Goal: Task Accomplishment & Management: Complete application form

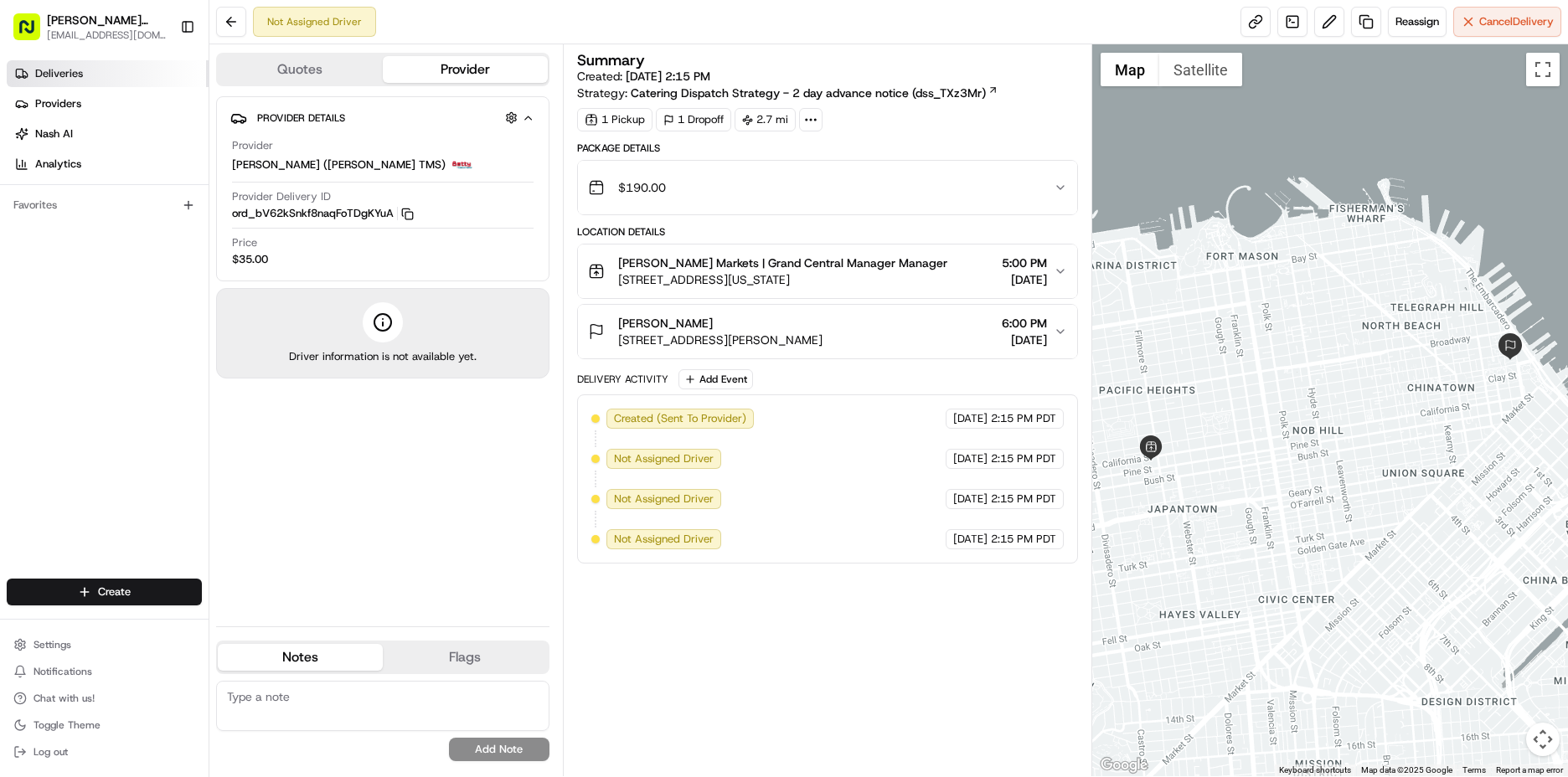
click at [61, 78] on span "Deliveries" at bounding box center [59, 73] width 48 height 15
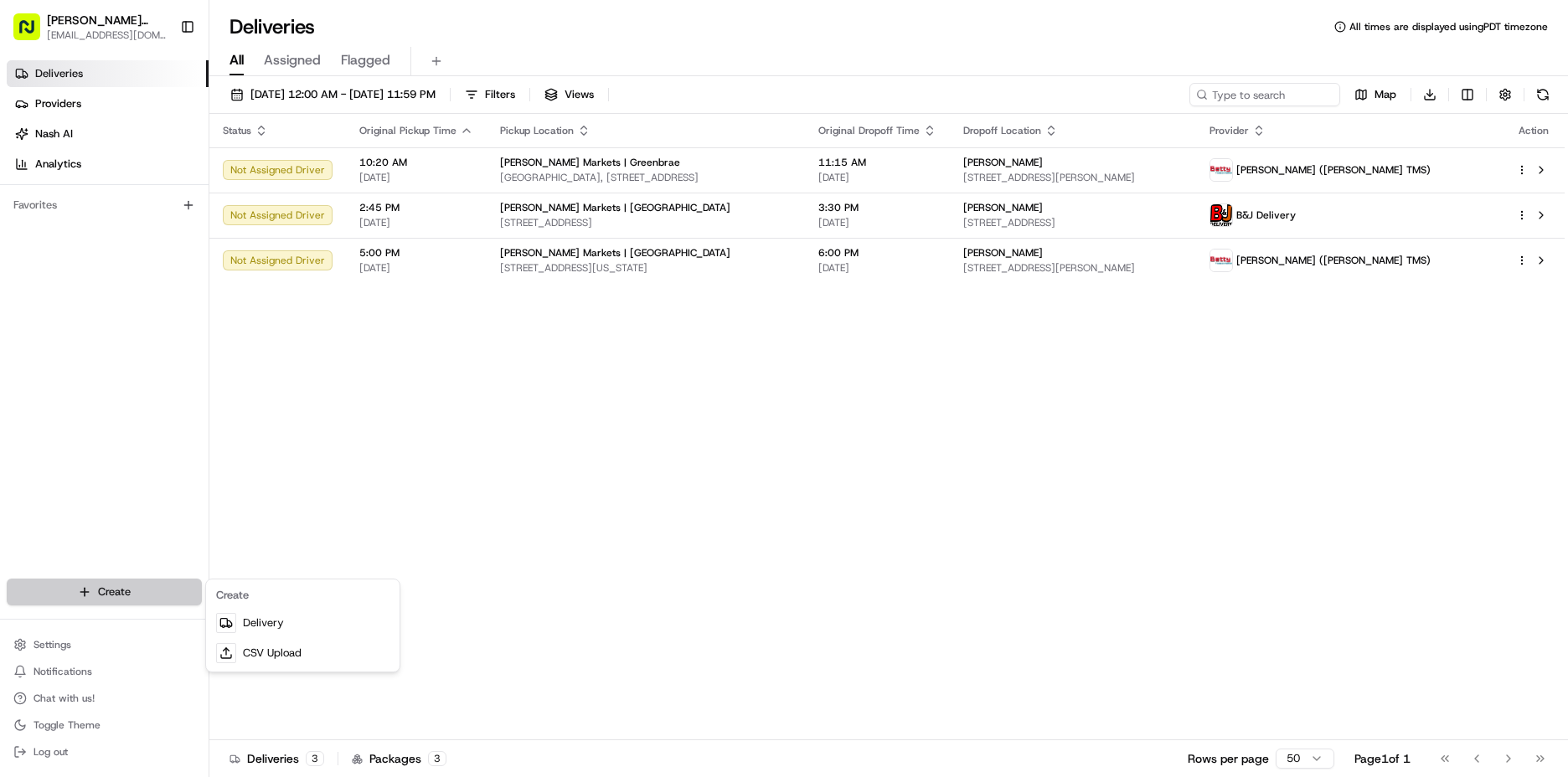
click at [75, 584] on html "[PERSON_NAME] Markets [EMAIL_ADDRESS][DOMAIN_NAME] Toggle Sidebar Deliveries Pr…" at bounding box center [784, 388] width 1568 height 777
click at [314, 632] on link "Delivery" at bounding box center [303, 623] width 187 height 30
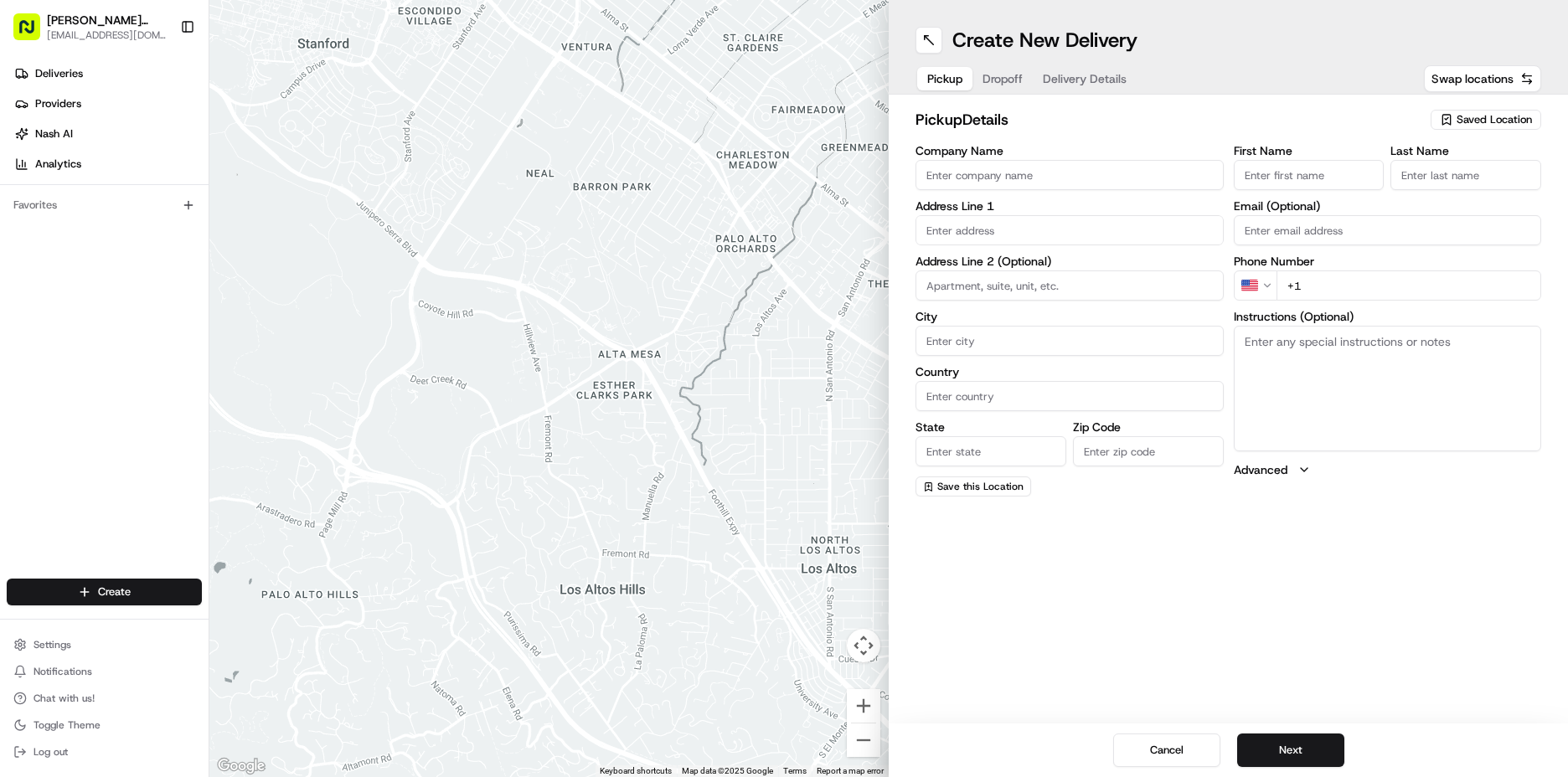
click at [1486, 123] on span "Saved Location" at bounding box center [1494, 119] width 75 height 15
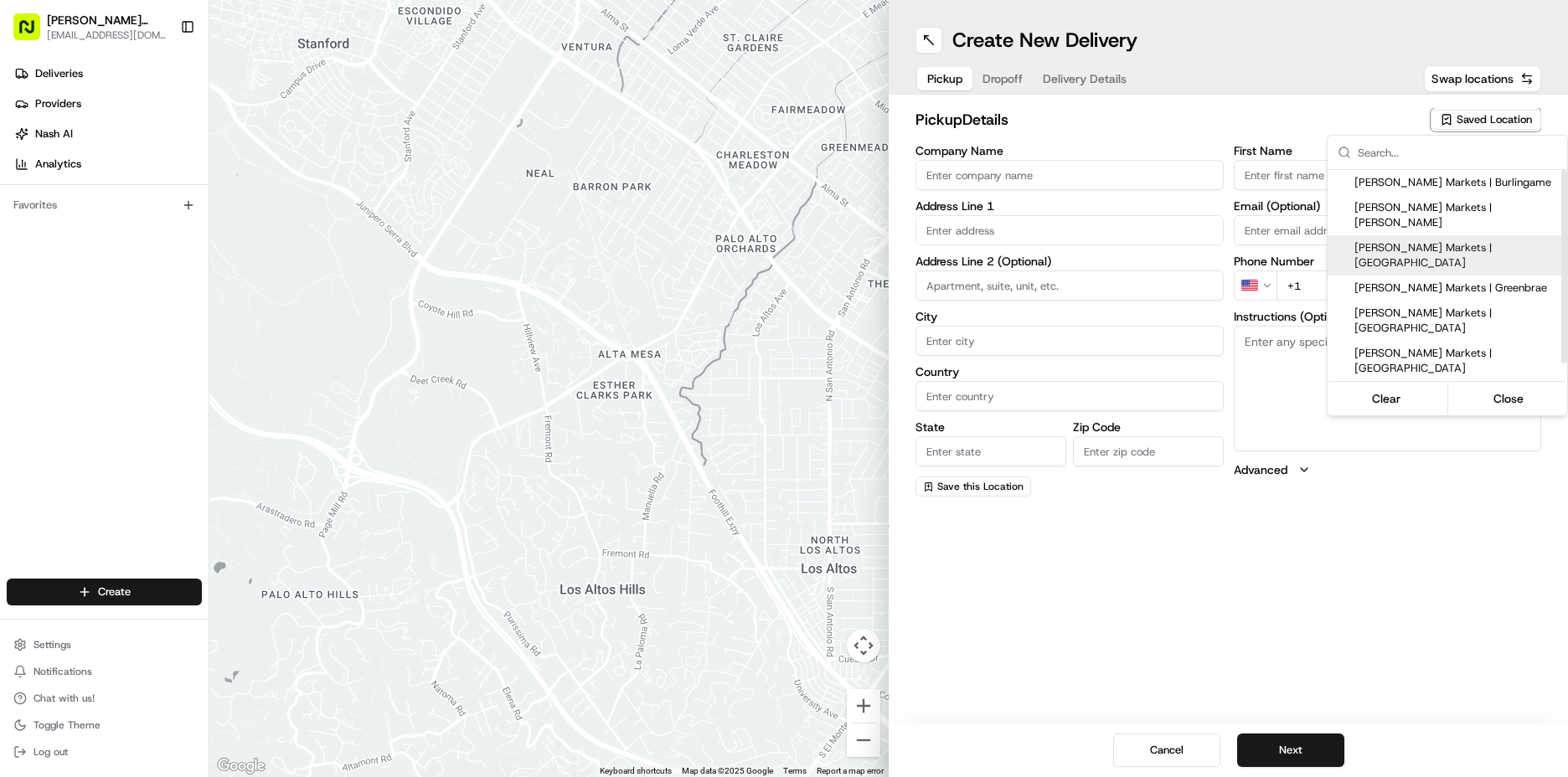
click at [1450, 245] on div "[PERSON_NAME] Markets | [GEOGRAPHIC_DATA]" at bounding box center [1447, 255] width 239 height 40
type input "[PERSON_NAME] Markets | [GEOGRAPHIC_DATA]"
type input "[STREET_ADDRESS][US_STATE]"
type input "[GEOGRAPHIC_DATA]"
type input "US"
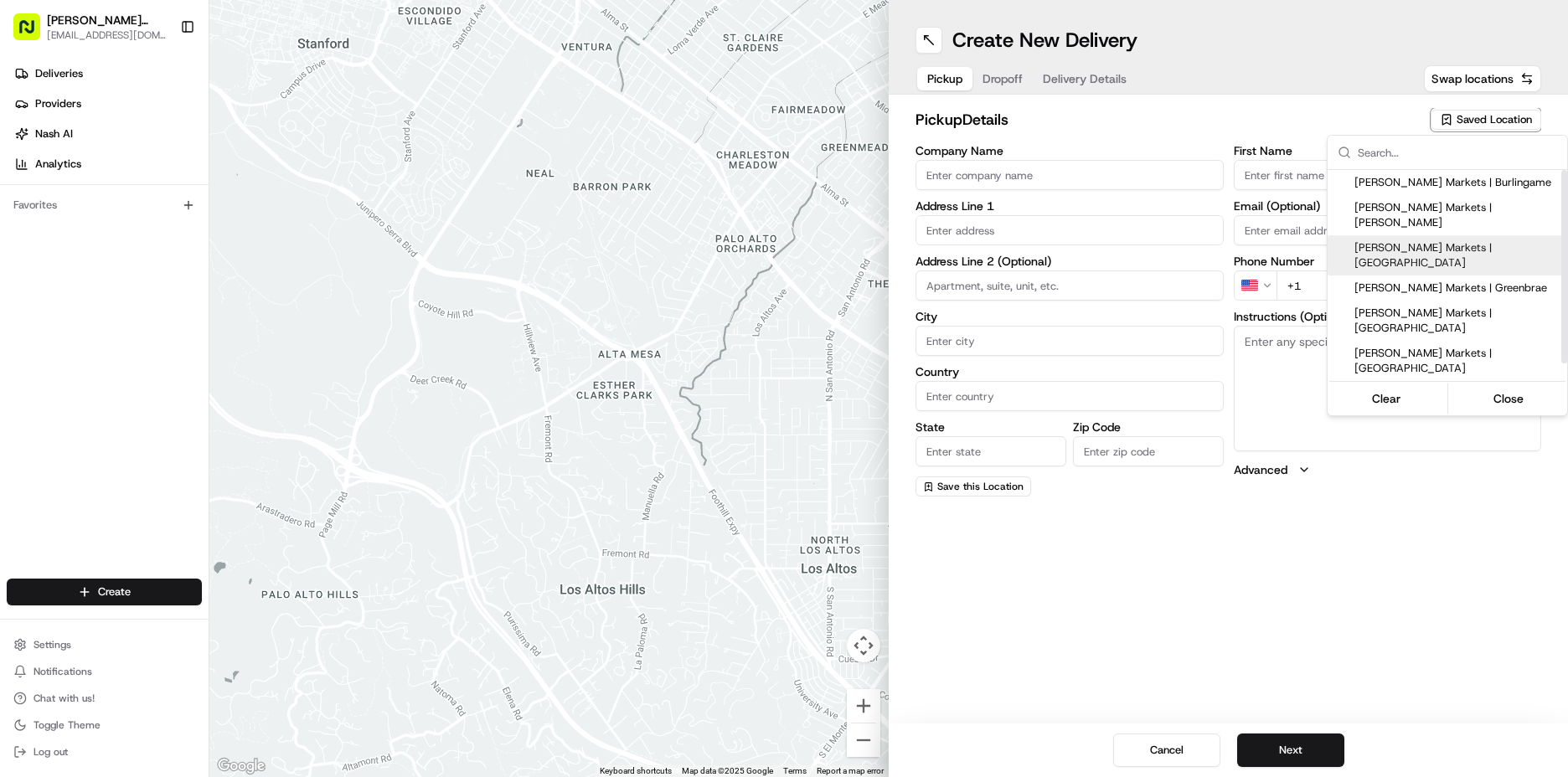
type input "CA"
type input "94115"
type input "Manager"
type input "[EMAIL_ADDRESS][DOMAIN_NAME]"
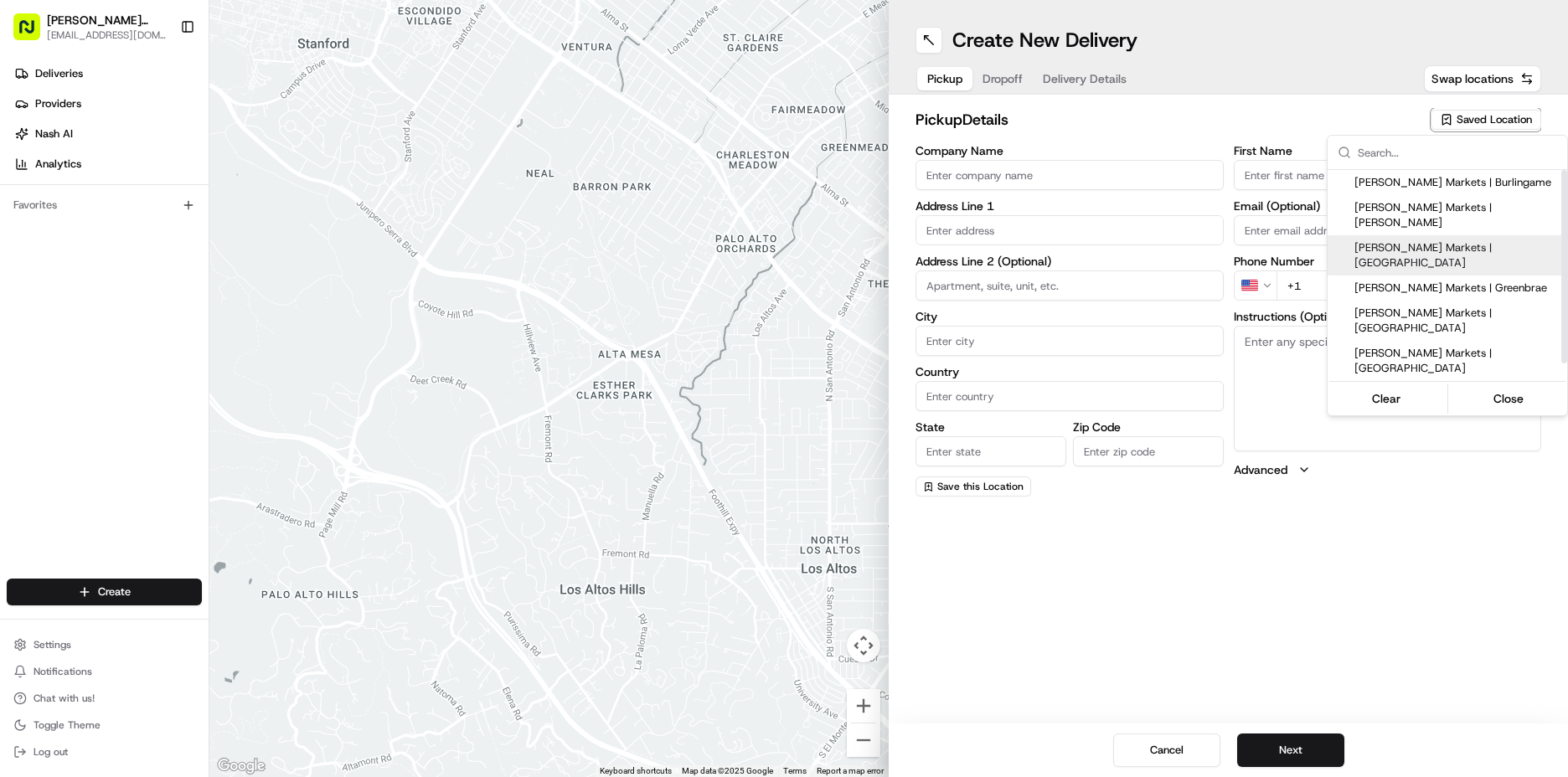
type input "[PHONE_NUMBER]"
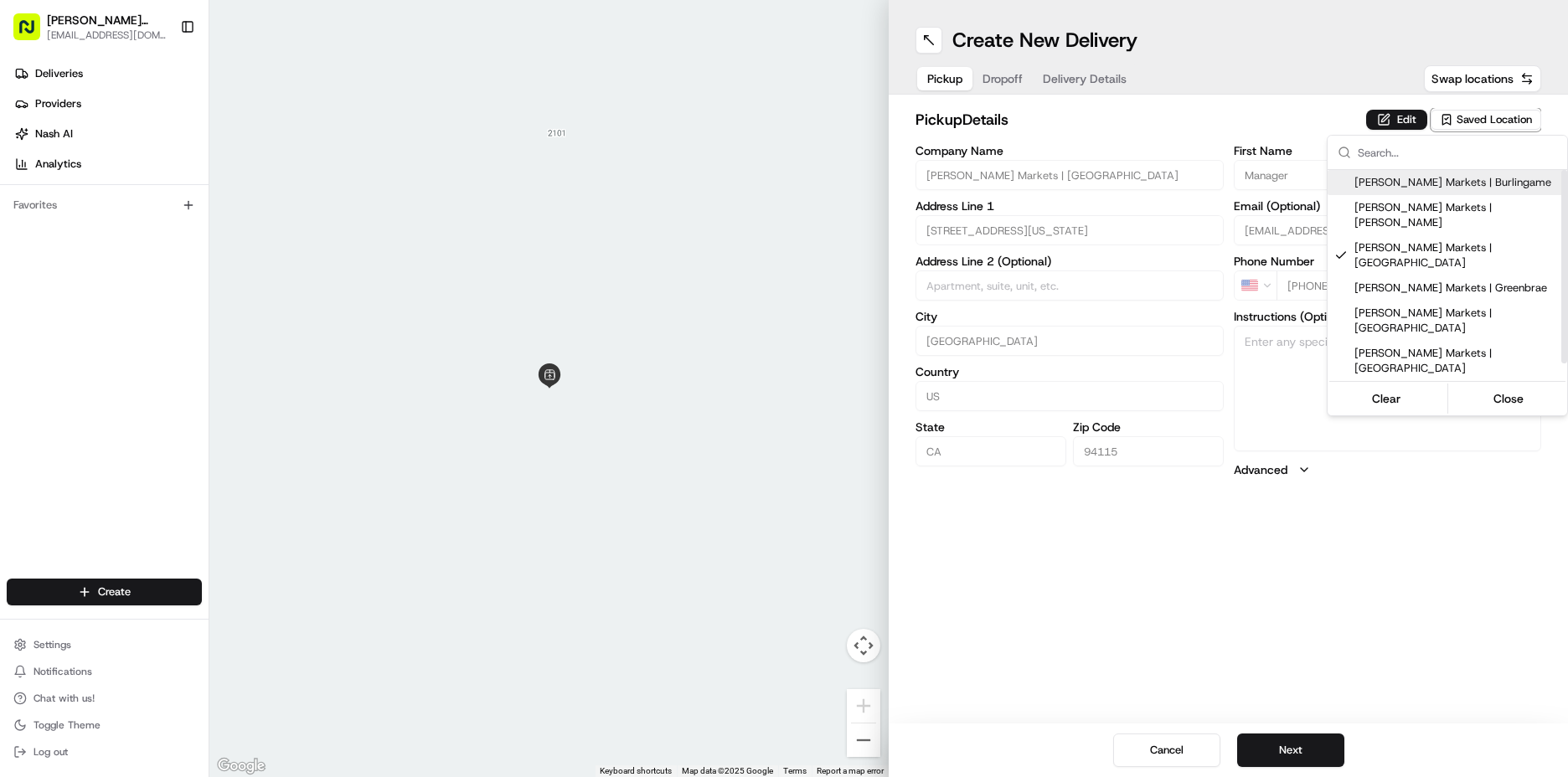
click at [1406, 112] on html "[PERSON_NAME] Markets [EMAIL_ADDRESS][DOMAIN_NAME] Toggle Sidebar Deliveries Pr…" at bounding box center [784, 388] width 1568 height 777
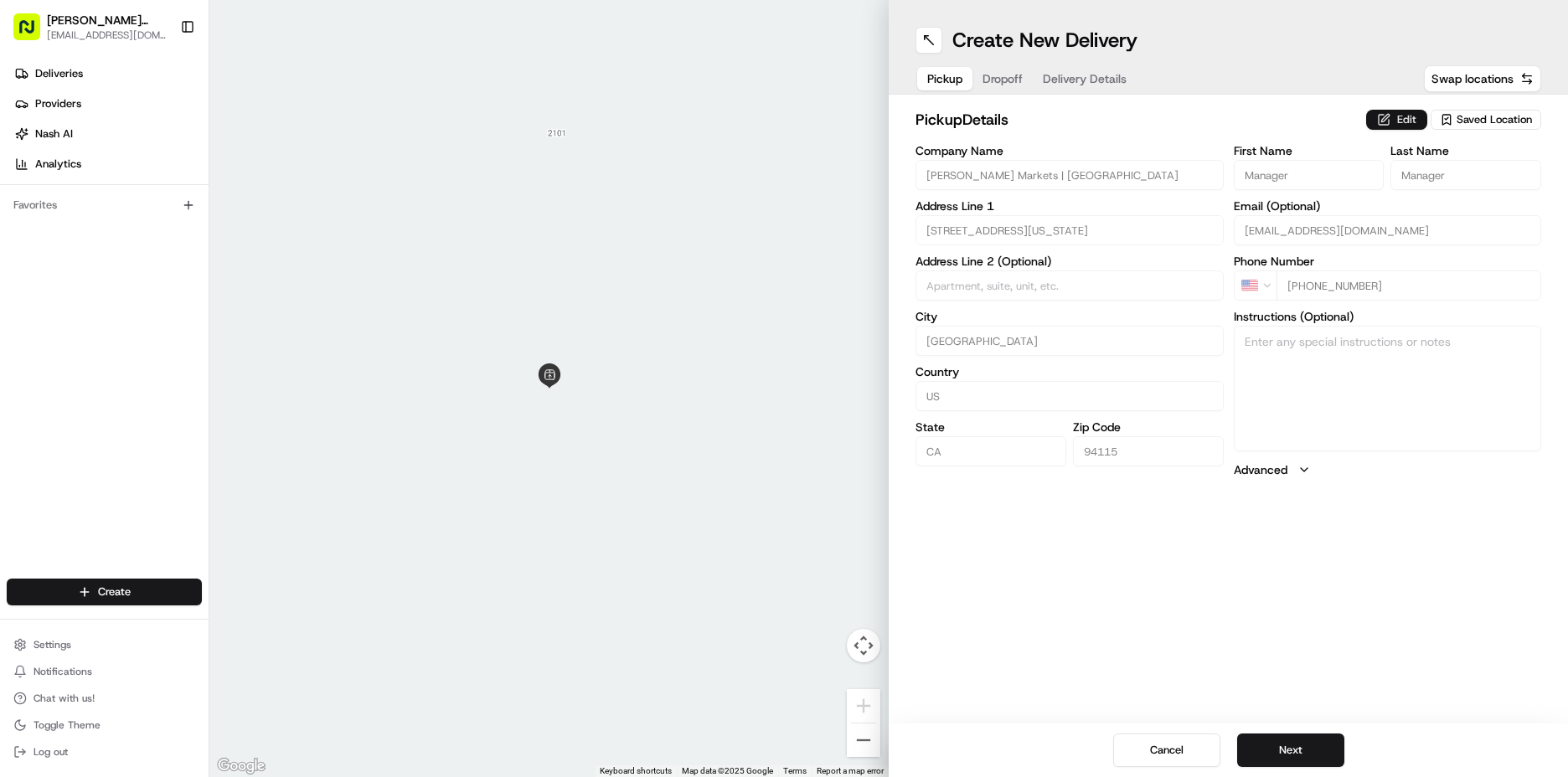
click at [1400, 119] on button "Edit" at bounding box center [1396, 119] width 61 height 20
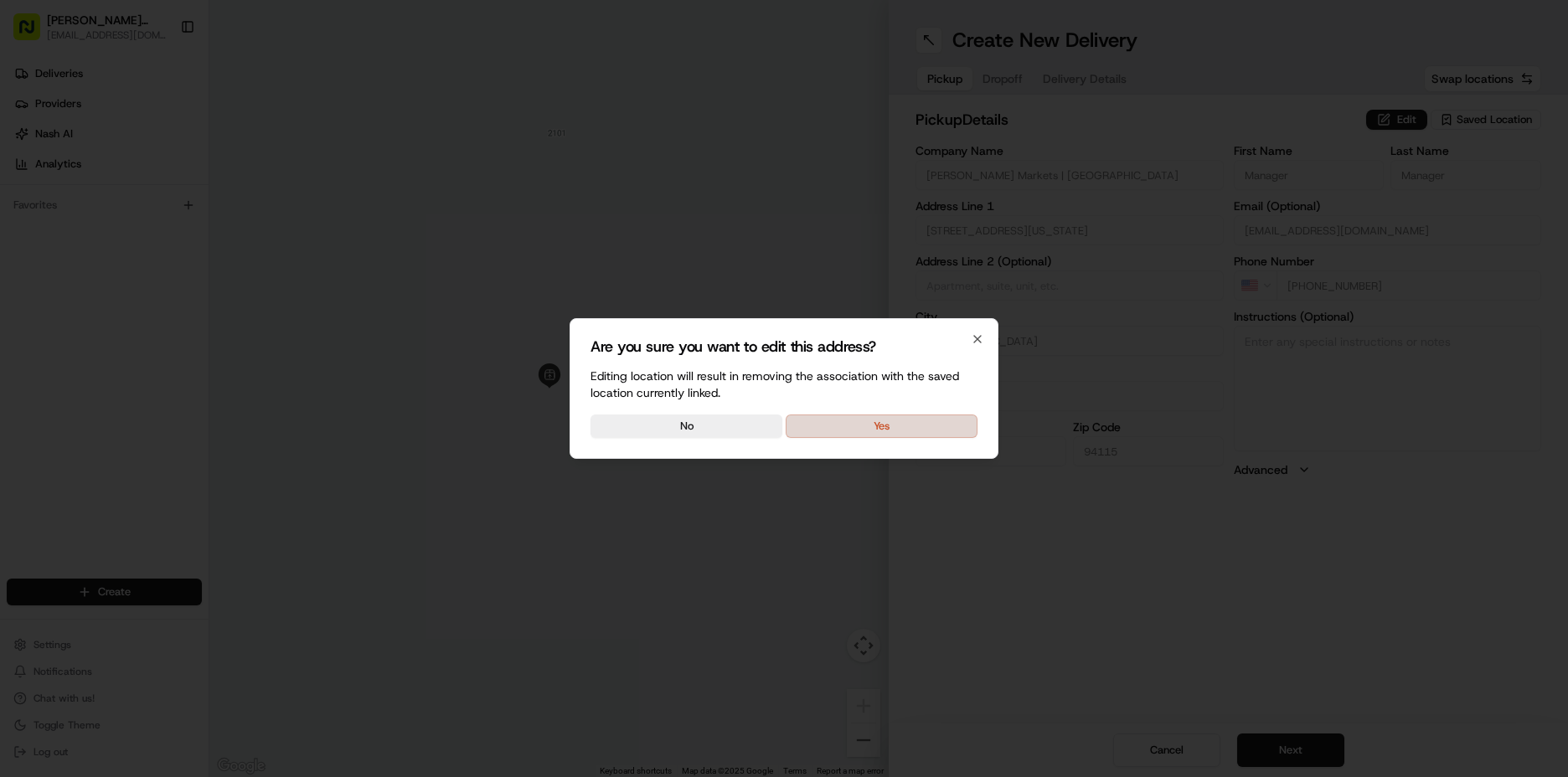
click at [835, 435] on button "Yes" at bounding box center [881, 426] width 192 height 23
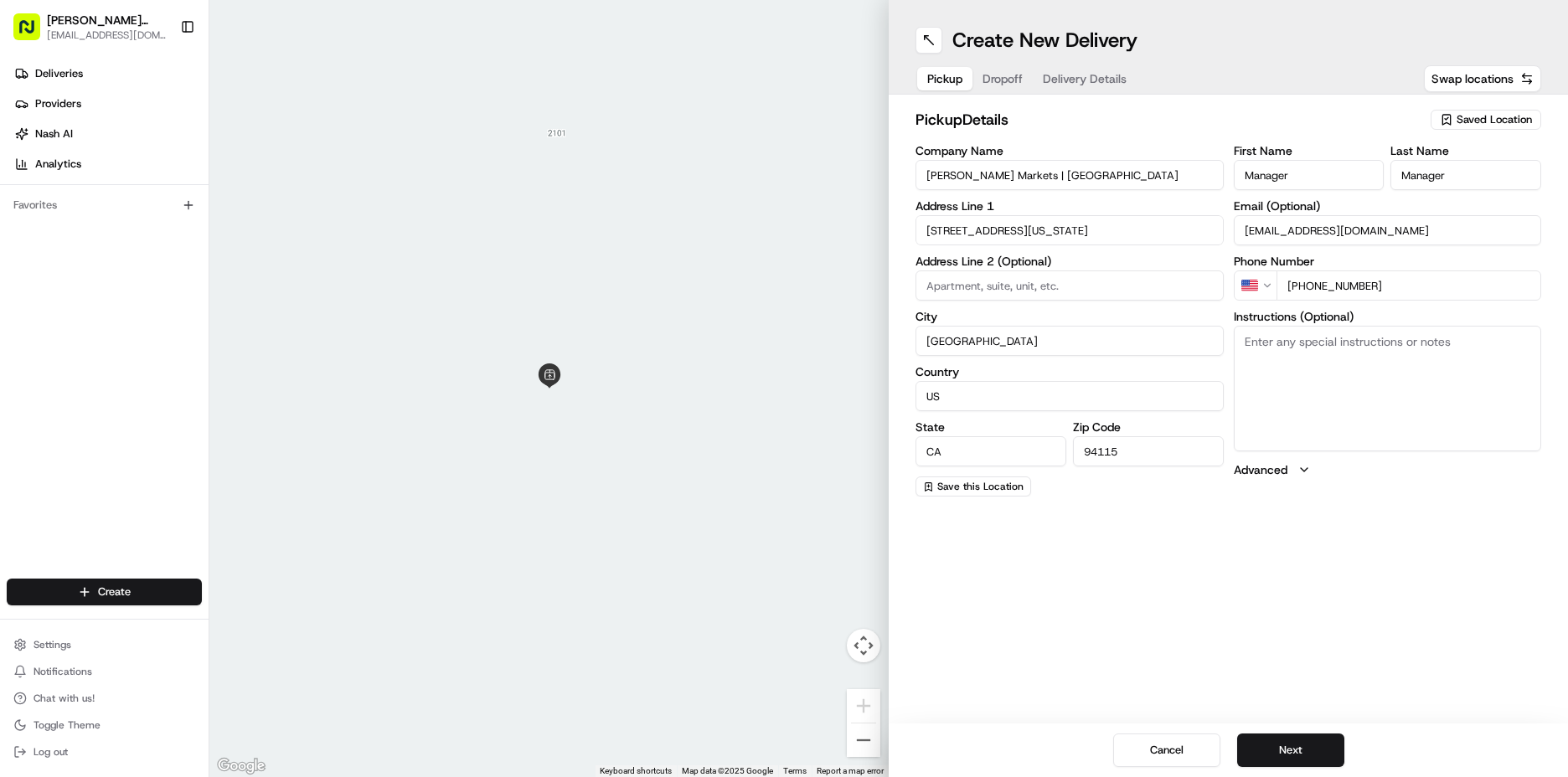
click at [1225, 371] on div "Company Name [PERSON_NAME] Markets | Grand Central Address Line 1 2435 [US_STAT…" at bounding box center [1228, 320] width 625 height 351
click at [1263, 362] on textarea "Instructions (Optional)" at bounding box center [1387, 388] width 308 height 126
type textarea "go to deli order #270 [PERSON_NAME]"
click at [1302, 747] on button "Next" at bounding box center [1291, 750] width 108 height 33
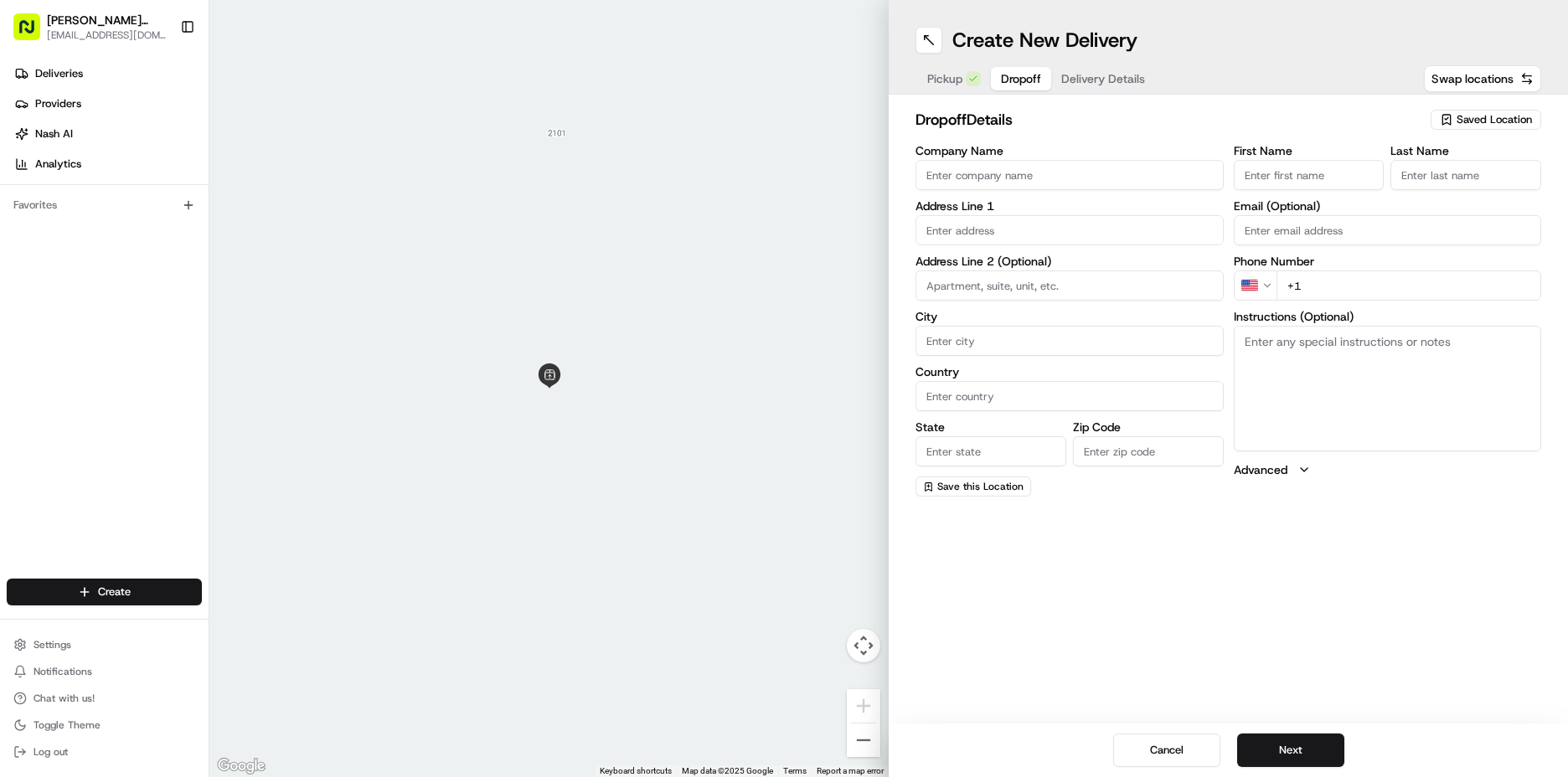
click at [1297, 170] on input "First Name" at bounding box center [1309, 174] width 151 height 30
type input "[PERSON_NAME]"
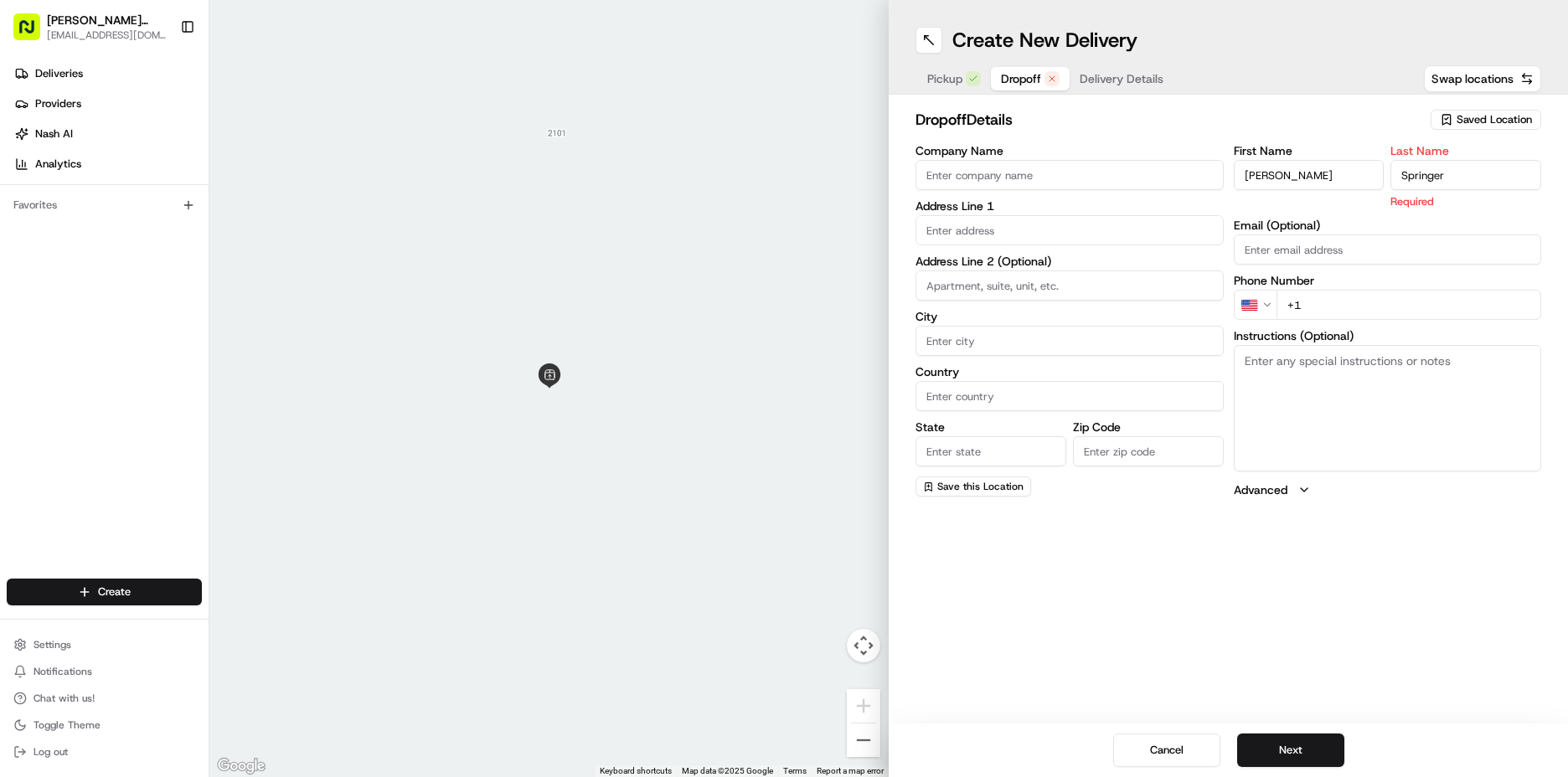
type input "Springer"
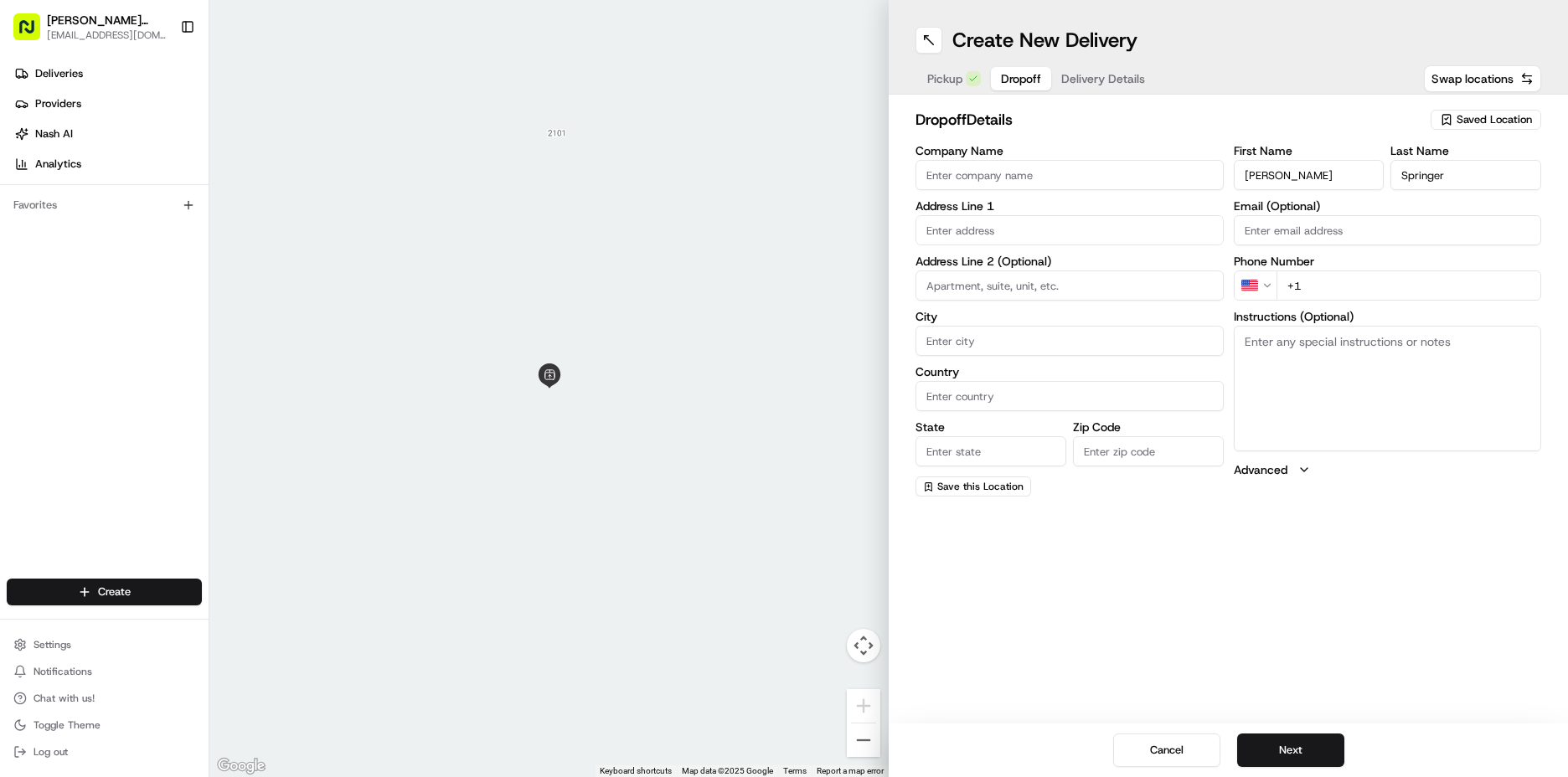
click at [1311, 376] on textarea "Instructions (Optional)" at bounding box center [1387, 388] width 308 height 126
click at [1319, 285] on input "+1" at bounding box center [1409, 285] width 266 height 30
type input "[PHONE_NUMBER]"
click at [1330, 350] on textarea "Instructions (Optional)" at bounding box center [1387, 388] width 308 height 126
click at [989, 224] on input "text" at bounding box center [1069, 229] width 308 height 30
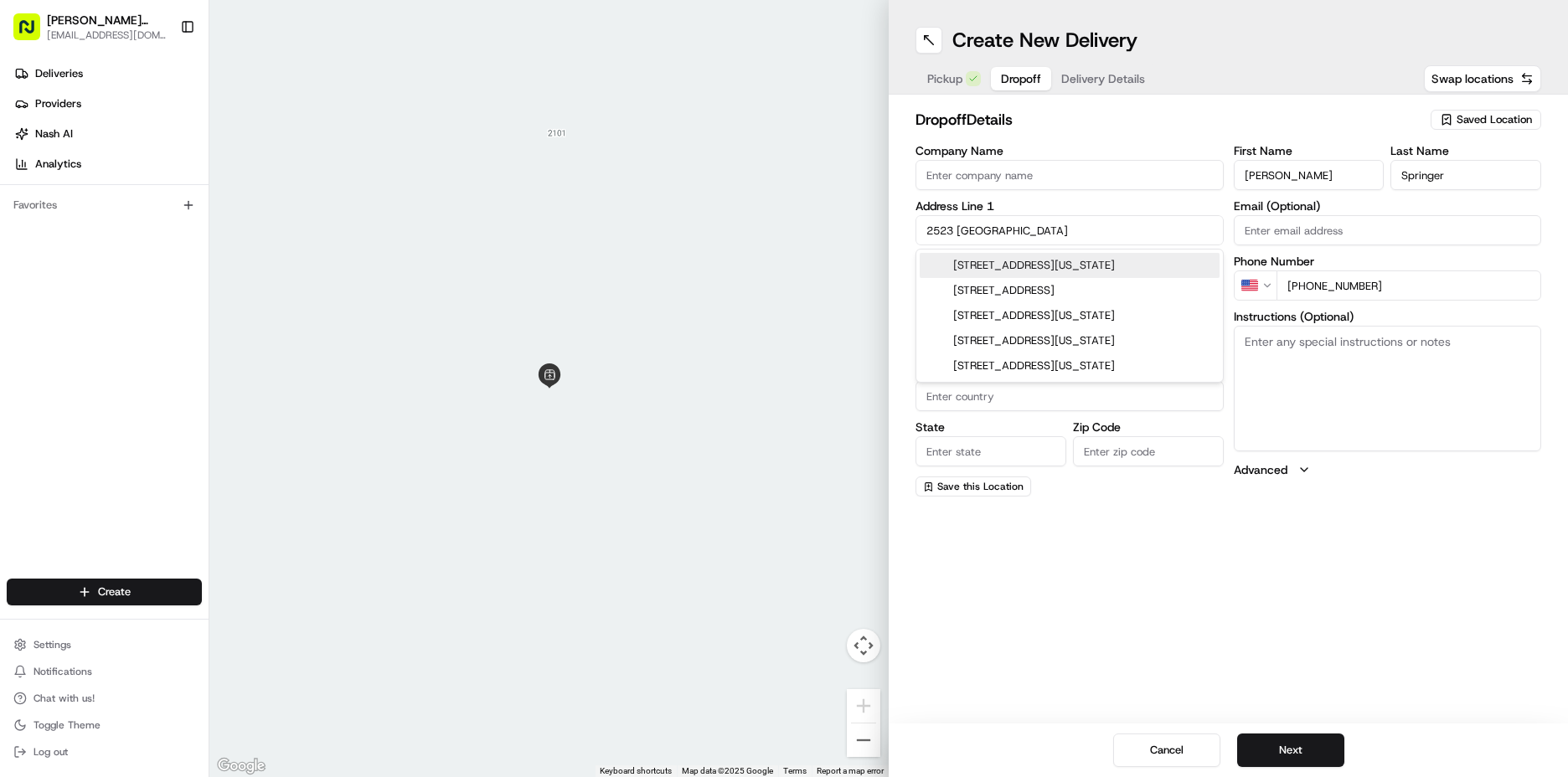
click at [1064, 266] on div "[STREET_ADDRESS][US_STATE]" at bounding box center [1070, 266] width 300 height 25
type input "[STREET_ADDRESS][US_STATE]"
type input "[GEOGRAPHIC_DATA]"
type input "CA"
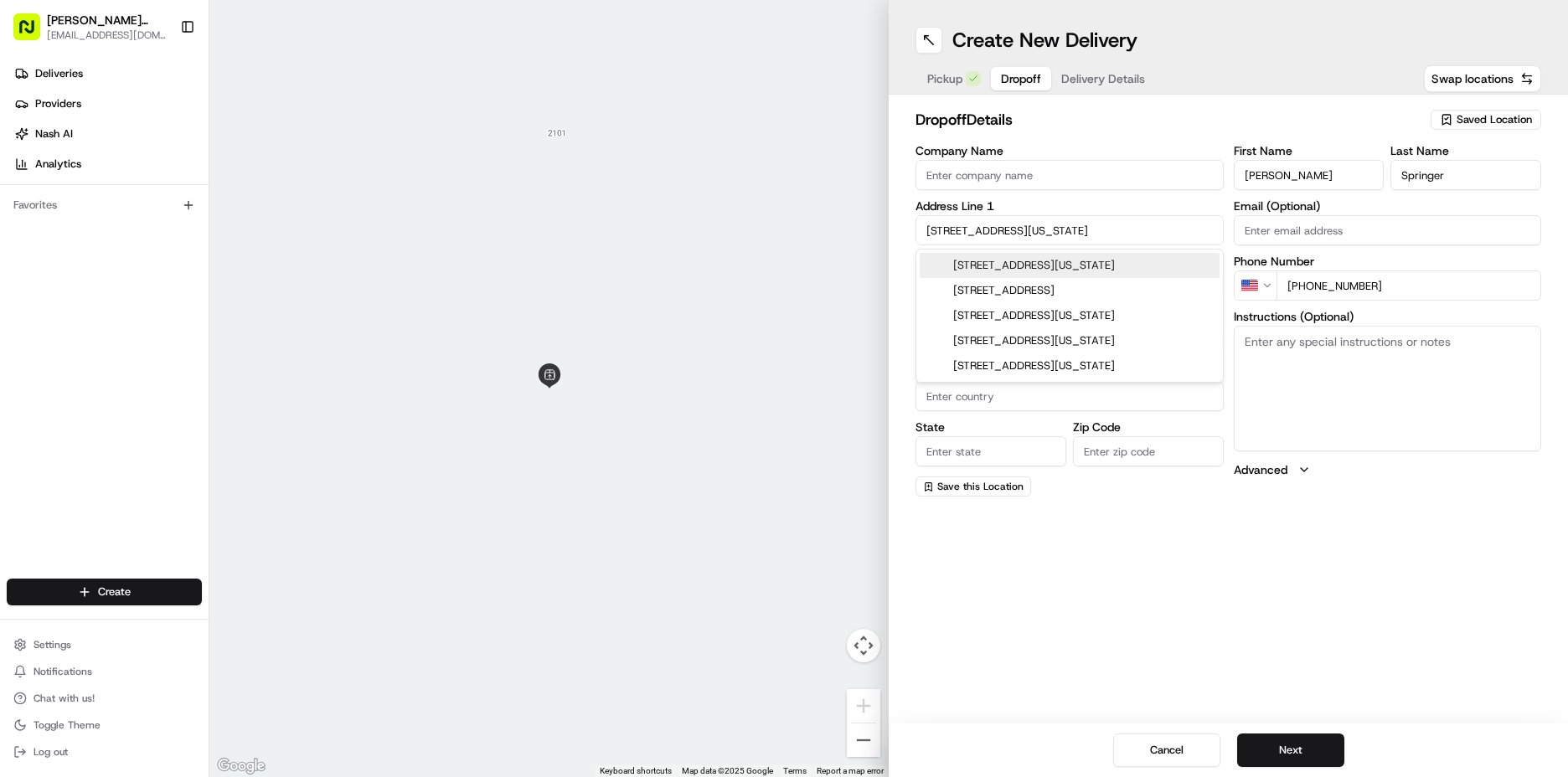
type input "94115"
type input "[STREET_ADDRESS][US_STATE]"
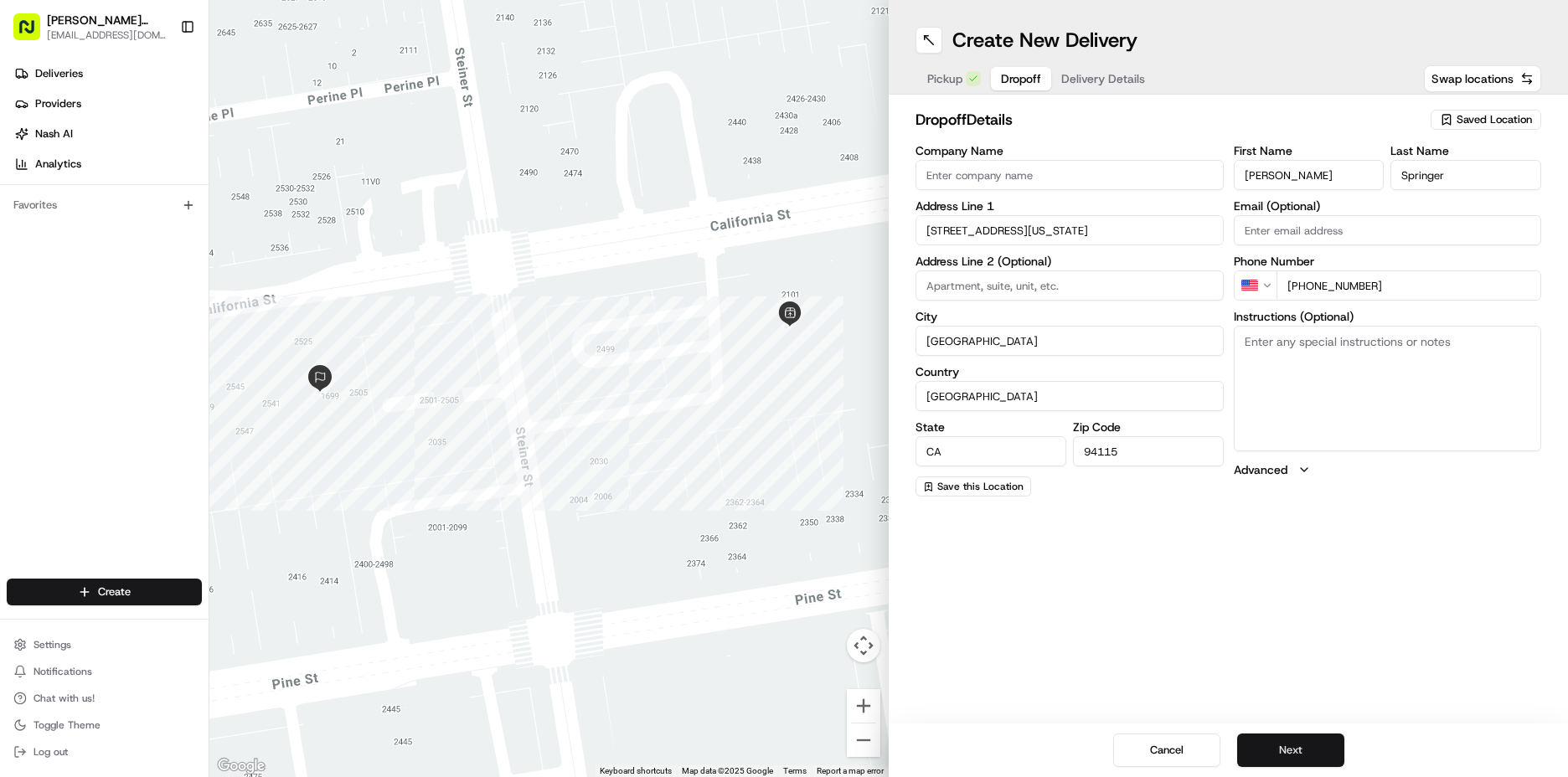
click at [1284, 748] on button "Next" at bounding box center [1291, 750] width 108 height 33
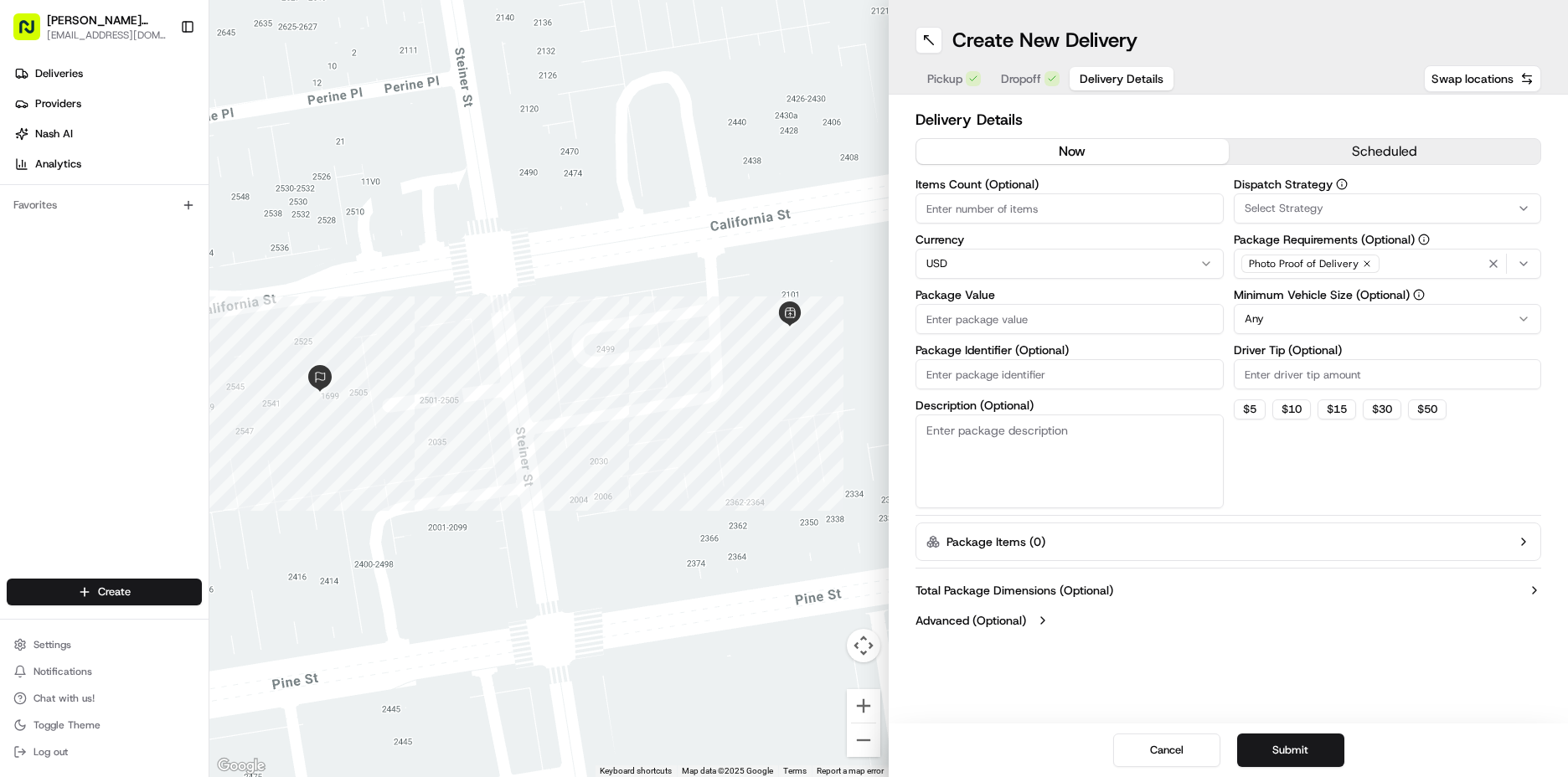
click at [1316, 150] on button "scheduled" at bounding box center [1385, 152] width 313 height 25
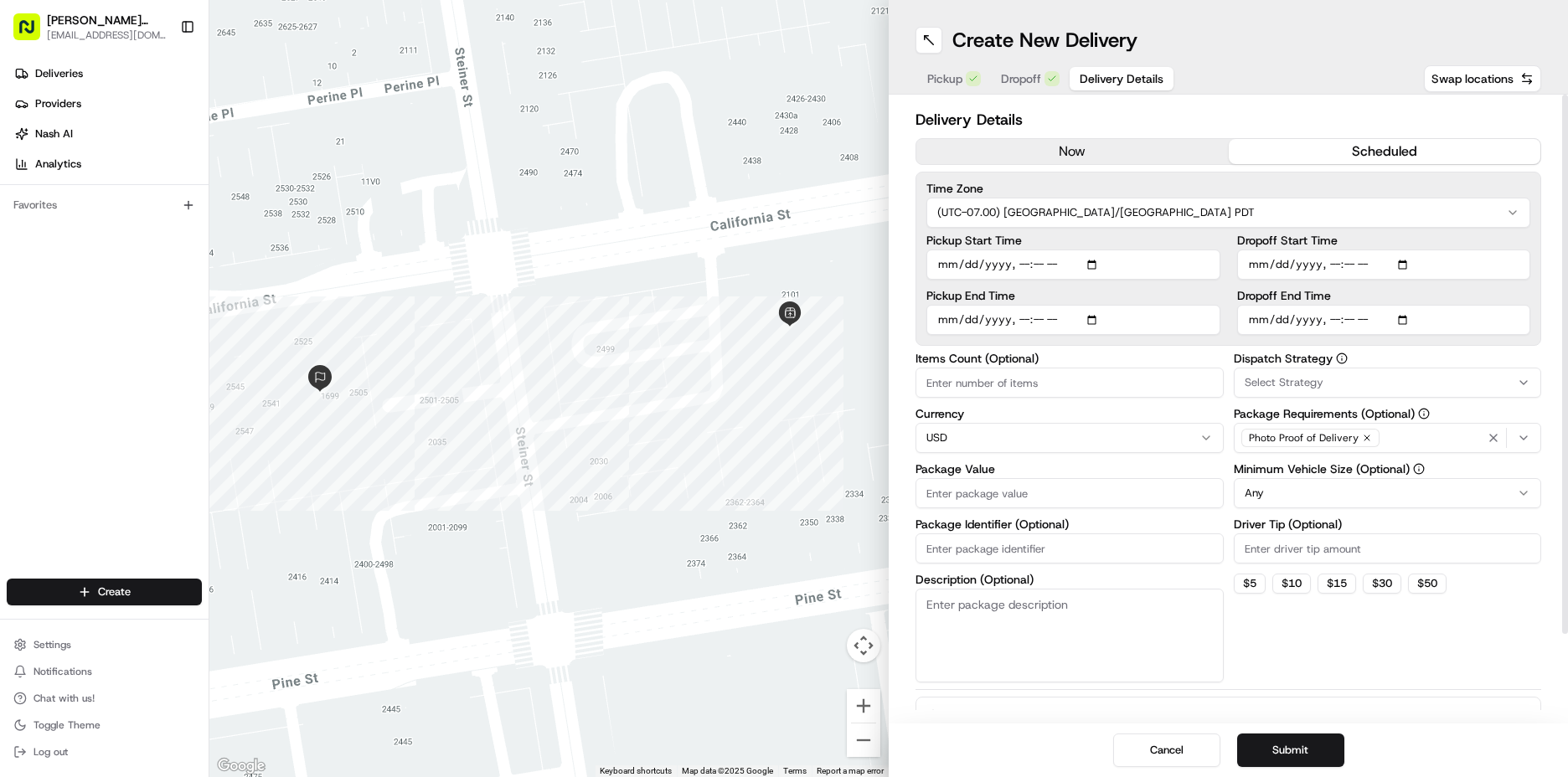
click at [944, 264] on input "Pickup Start Time" at bounding box center [1073, 264] width 294 height 30
click at [1017, 265] on input "Pickup Start Time" at bounding box center [1073, 264] width 294 height 30
click at [1028, 267] on input "Pickup Start Time" at bounding box center [1073, 264] width 294 height 30
click at [1038, 267] on input "Pickup Start Time" at bounding box center [1073, 264] width 294 height 30
type input "[DATE]T08:50"
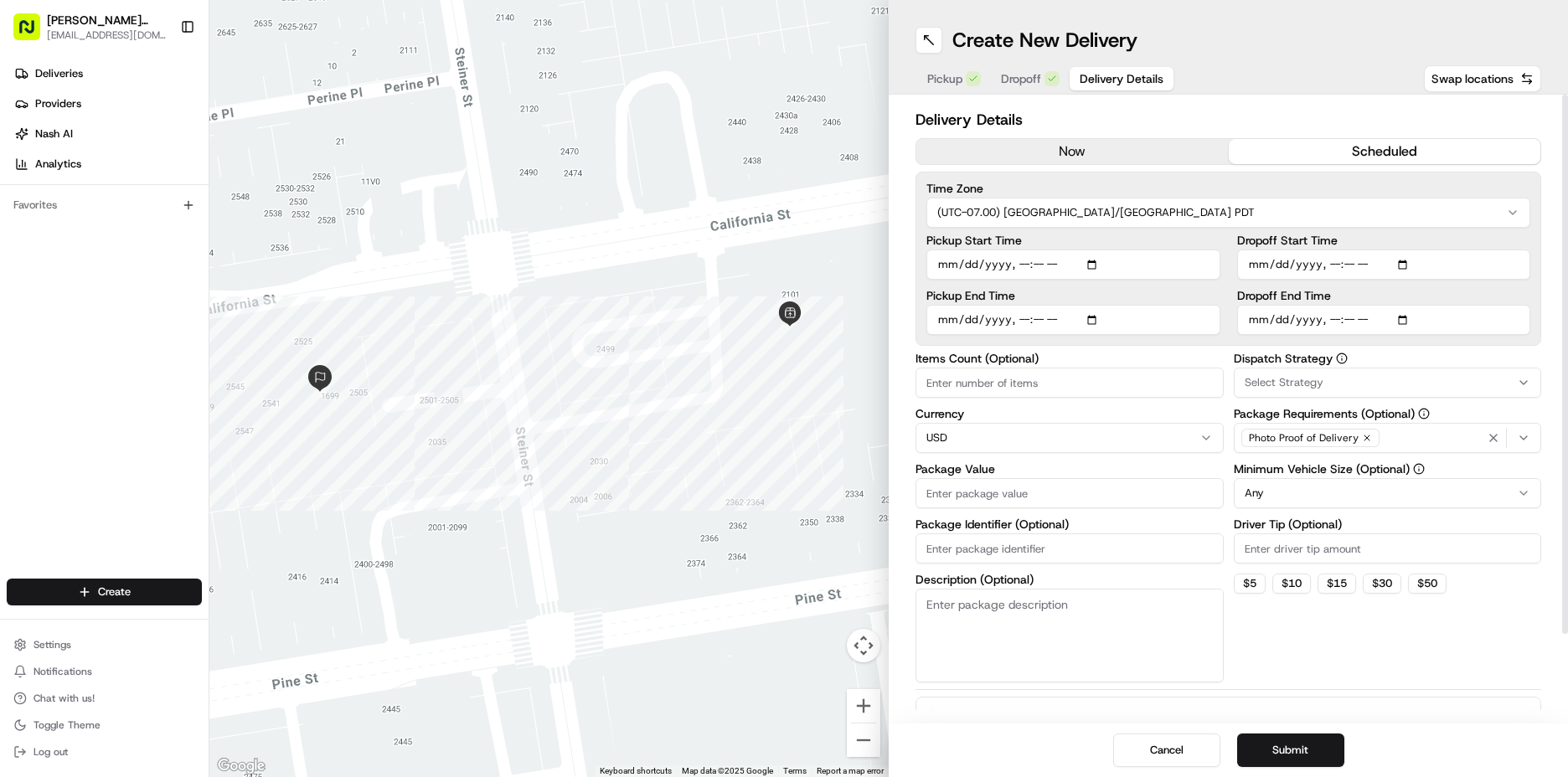
click at [948, 326] on input "Pickup End Time" at bounding box center [1073, 319] width 294 height 30
click at [1018, 321] on input "Pickup End Time" at bounding box center [1073, 319] width 294 height 30
type input "[DATE]T09:20"
click at [1264, 267] on input "Dropoff Start Time" at bounding box center [1384, 264] width 294 height 30
click at [1332, 268] on input "Dropoff Start Time" at bounding box center [1384, 264] width 294 height 30
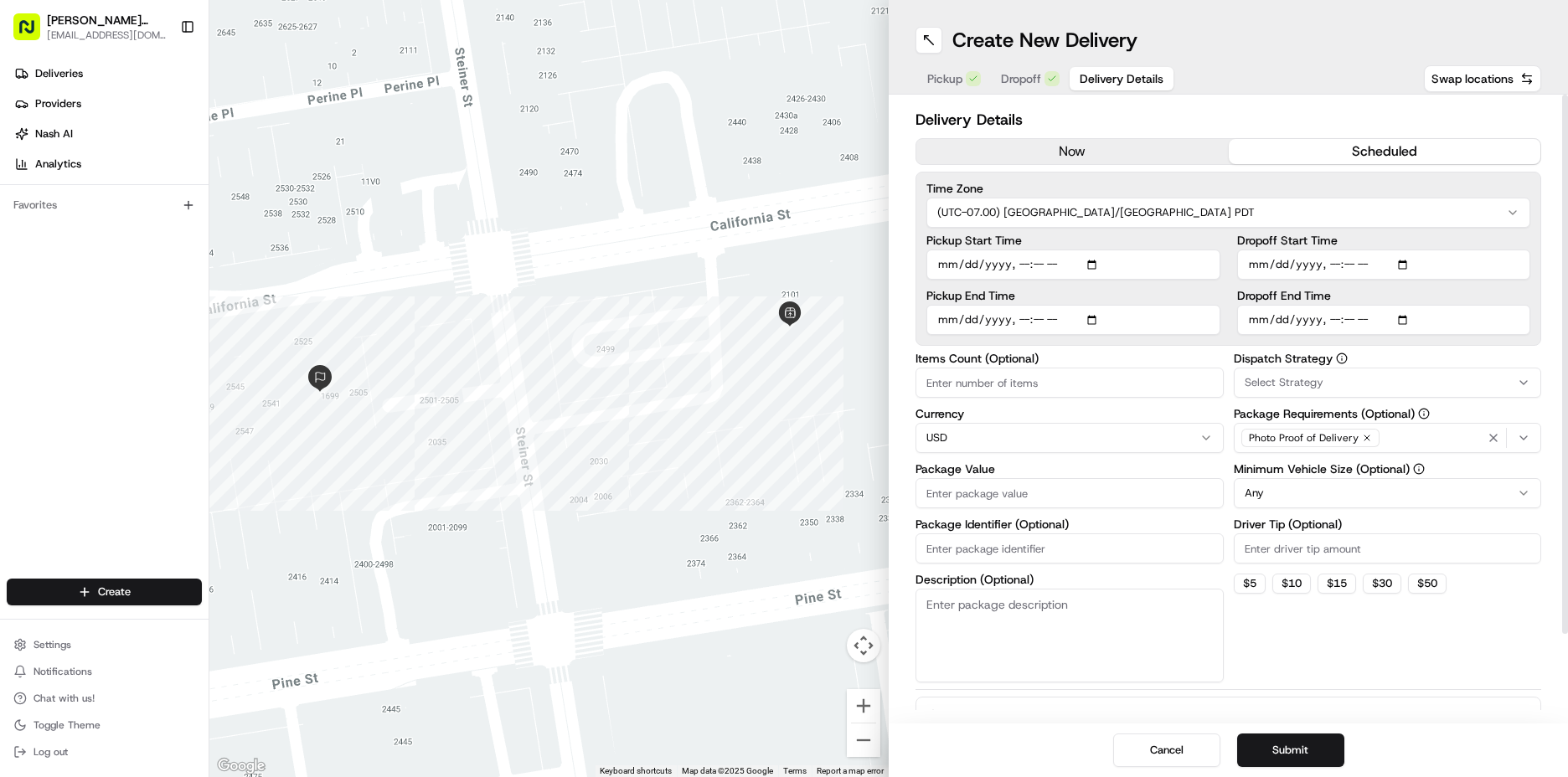
type input "[DATE]T09:00"
click at [1262, 318] on input "Dropoff End Time" at bounding box center [1384, 319] width 294 height 30
click at [1329, 327] on input "Dropoff End Time" at bounding box center [1384, 319] width 294 height 30
click at [1331, 323] on input "Dropoff End Time" at bounding box center [1384, 319] width 294 height 30
type input "[DATE]T09:30"
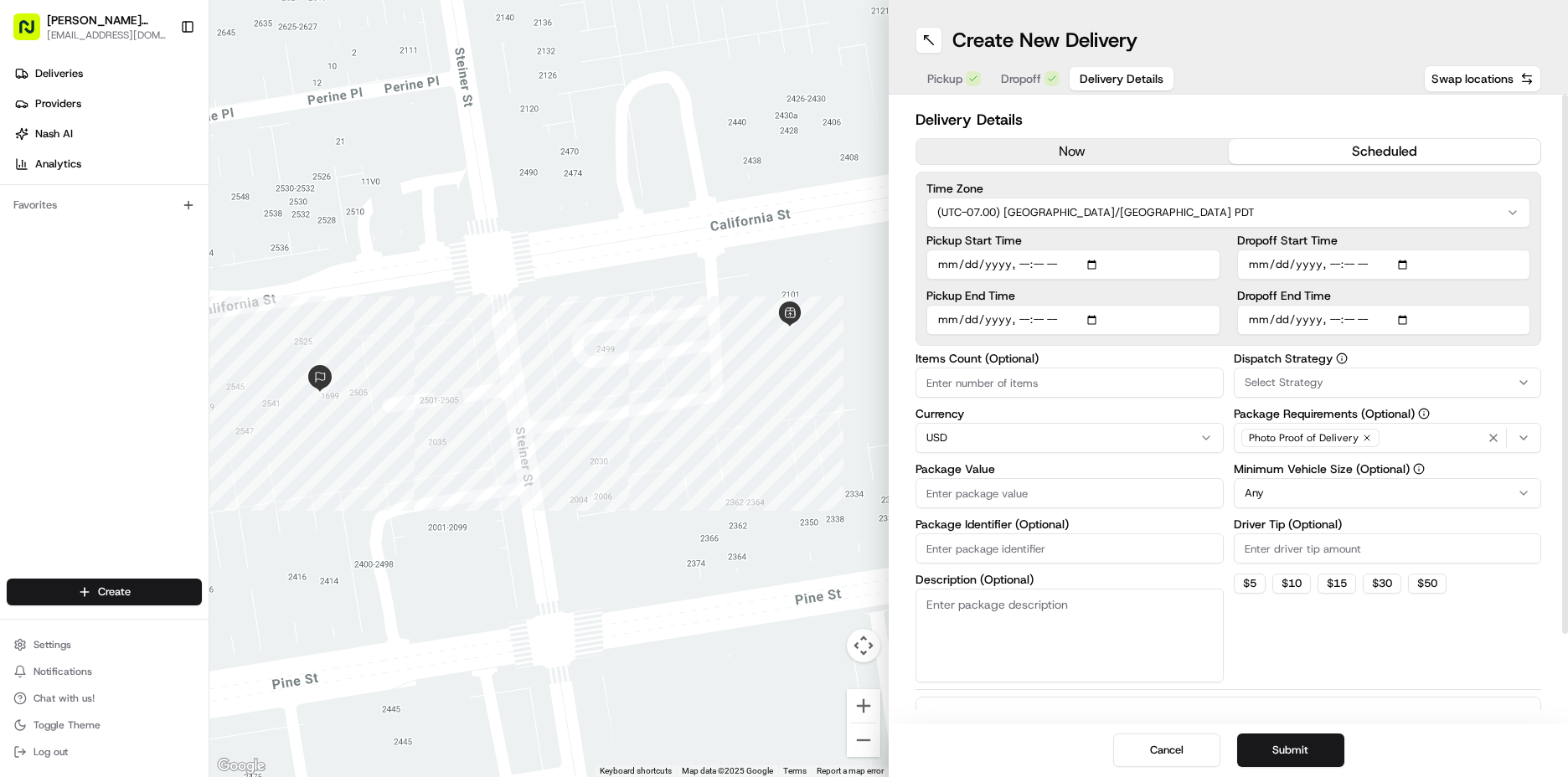
click at [1328, 383] on div "Select Strategy" at bounding box center [1388, 382] width 300 height 15
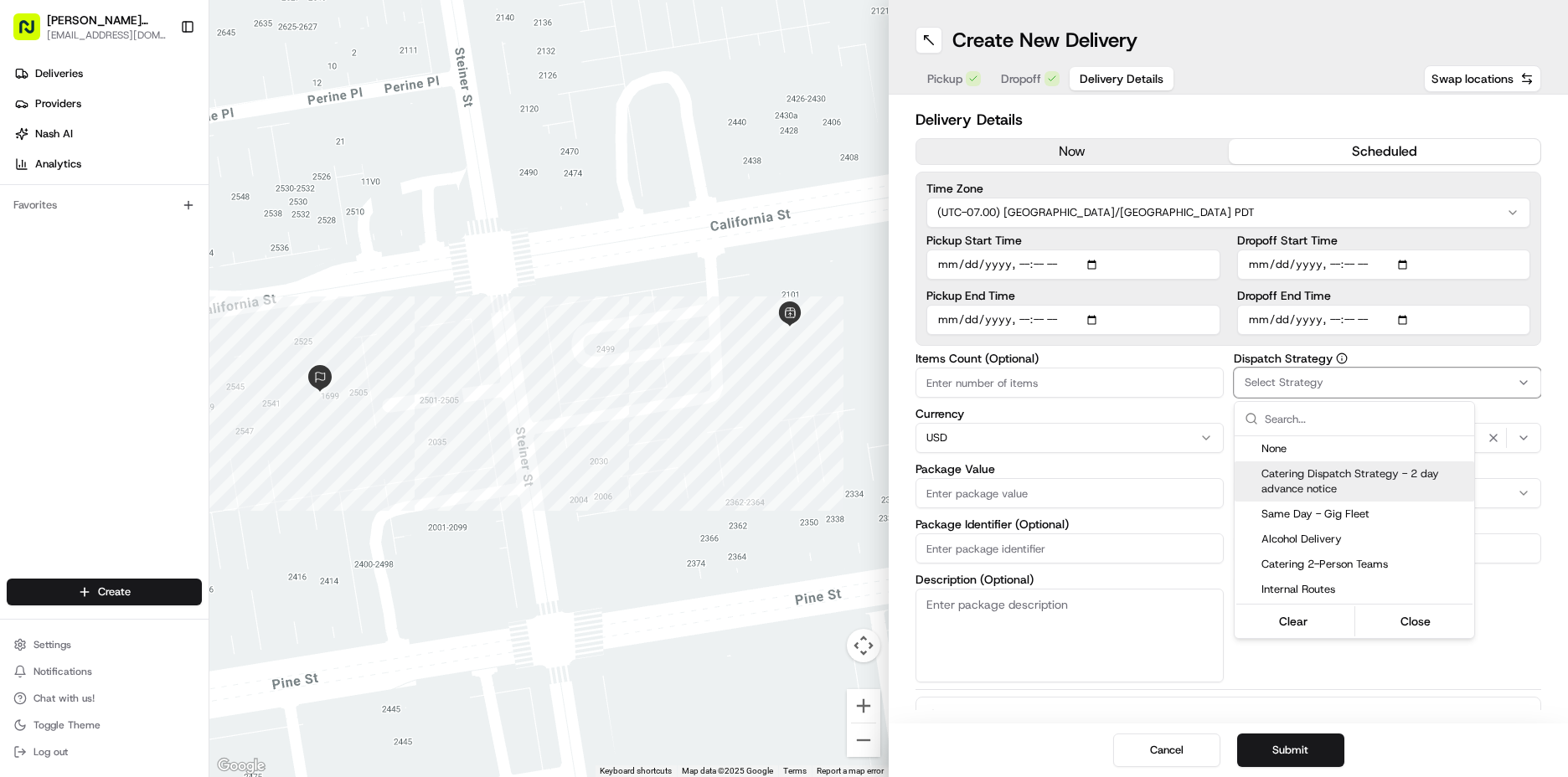
click at [1310, 497] on div "Catering Dispatch Strategy - 2 day advance notice" at bounding box center [1354, 482] width 239 height 40
click at [1532, 689] on html "[PERSON_NAME] Markets [EMAIL_ADDRESS][DOMAIN_NAME] Toggle Sidebar Deliveries Pr…" at bounding box center [784, 388] width 1568 height 777
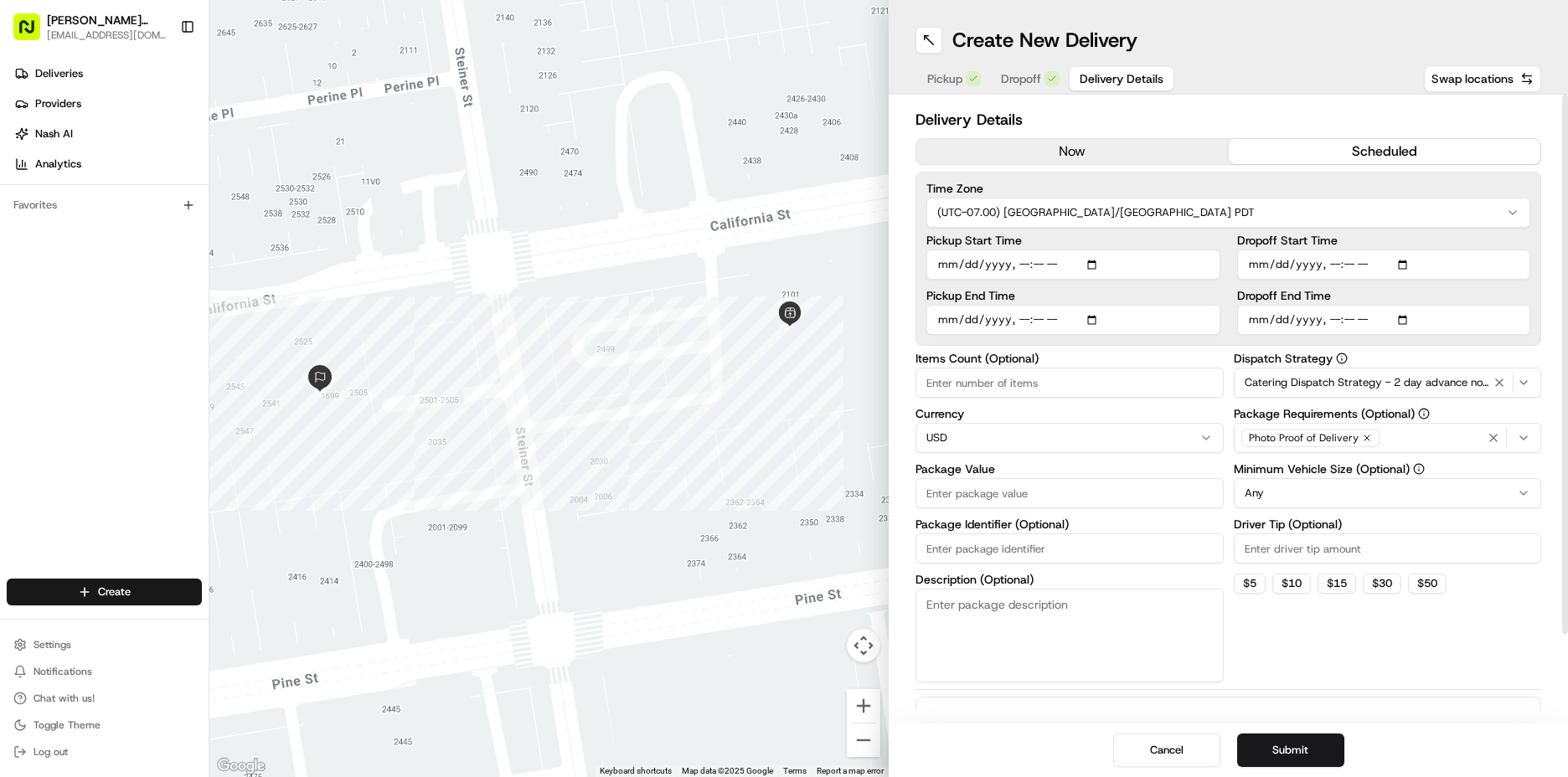
click at [1291, 500] on html "[PERSON_NAME] Markets [EMAIL_ADDRESS][DOMAIN_NAME] Toggle Sidebar Deliveries Pr…" at bounding box center [784, 388] width 1568 height 777
click at [1306, 555] on input "Driver Tip (Optional)" at bounding box center [1387, 548] width 308 height 30
click at [953, 486] on input "Package Value" at bounding box center [1069, 492] width 308 height 30
type input "374"
click at [1386, 669] on div "Dispatch Strategy Catering Dispatch Strategy - 2 day advance notice Package Req…" at bounding box center [1387, 517] width 308 height 330
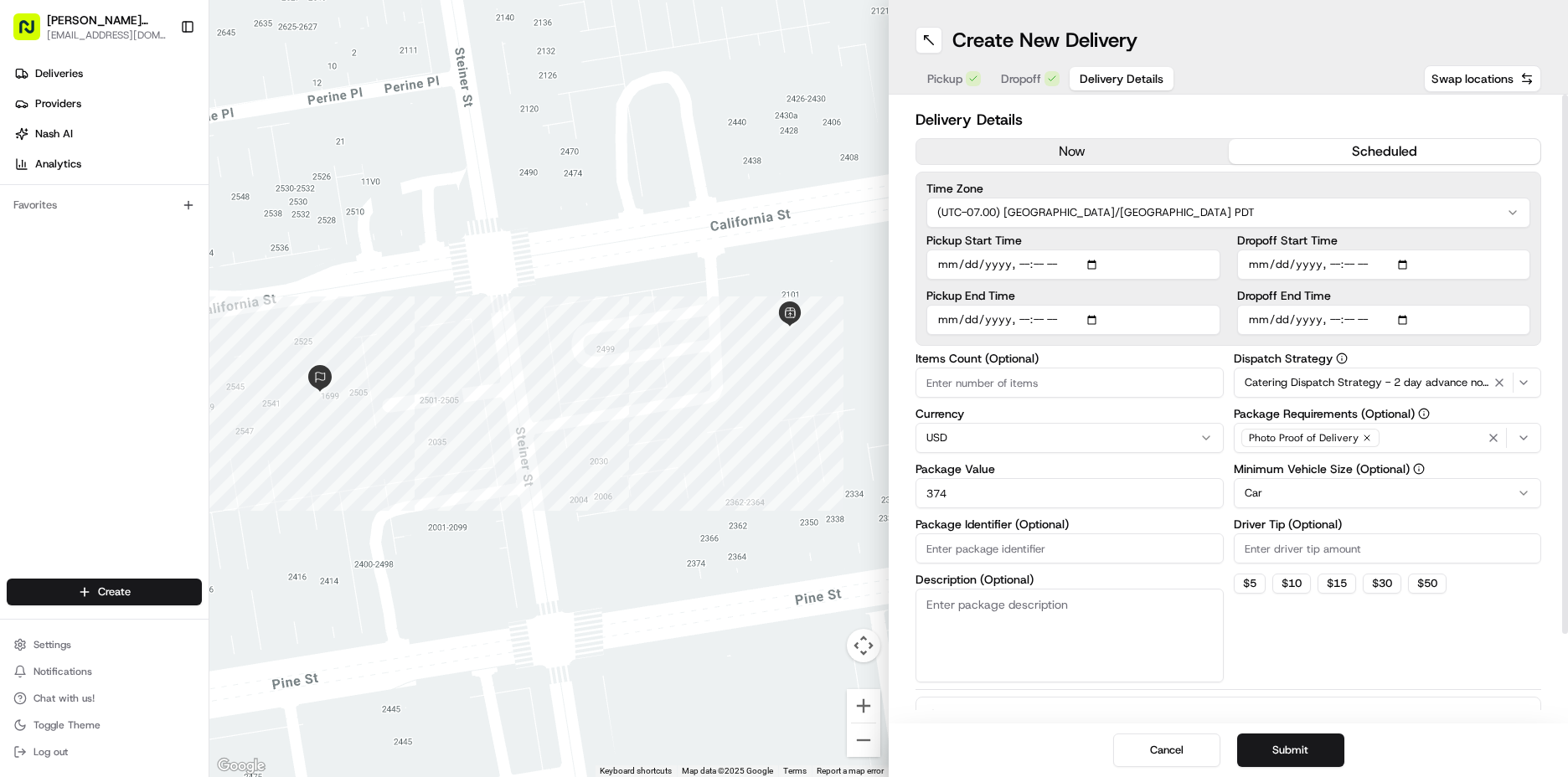
drag, startPoint x: 1386, startPoint y: 669, endPoint x: 1318, endPoint y: 656, distance: 69.2
click at [1318, 656] on div "Dispatch Strategy Catering Dispatch Strategy - 2 day advance notice Package Req…" at bounding box center [1387, 517] width 308 height 330
click at [1289, 756] on button "Submit" at bounding box center [1291, 750] width 108 height 33
